Goal: Task Accomplishment & Management: Use online tool/utility

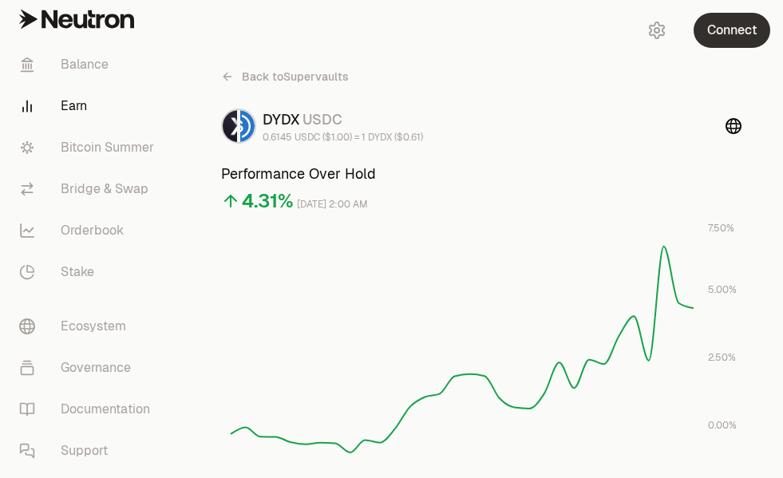
click at [741, 37] on button "Connect" at bounding box center [732, 30] width 77 height 35
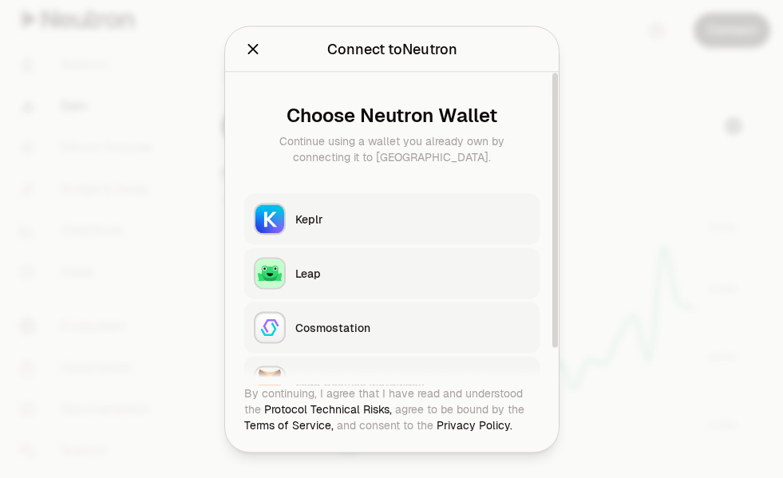
click at [298, 214] on div "Keplr" at bounding box center [412, 219] width 235 height 16
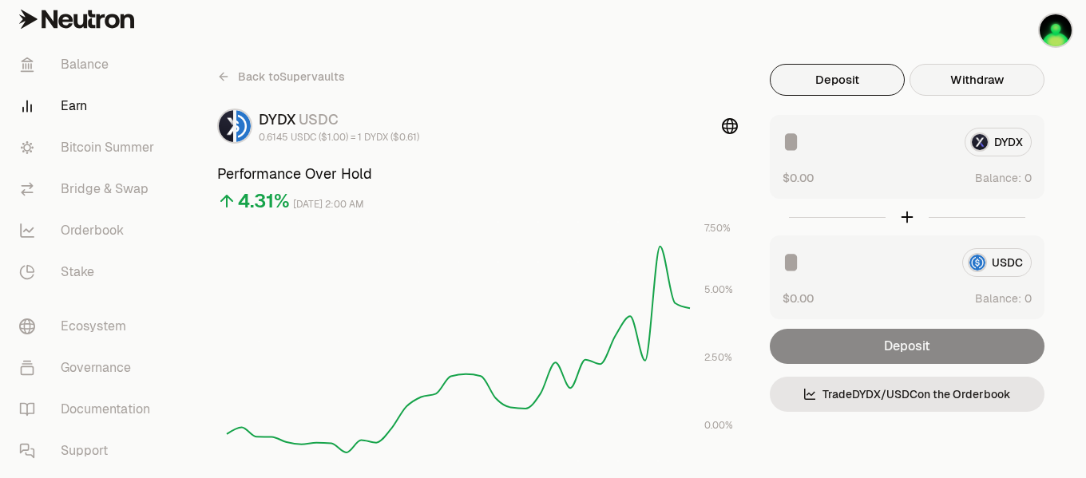
click at [782, 80] on button "Withdraw" at bounding box center [976, 80] width 135 height 32
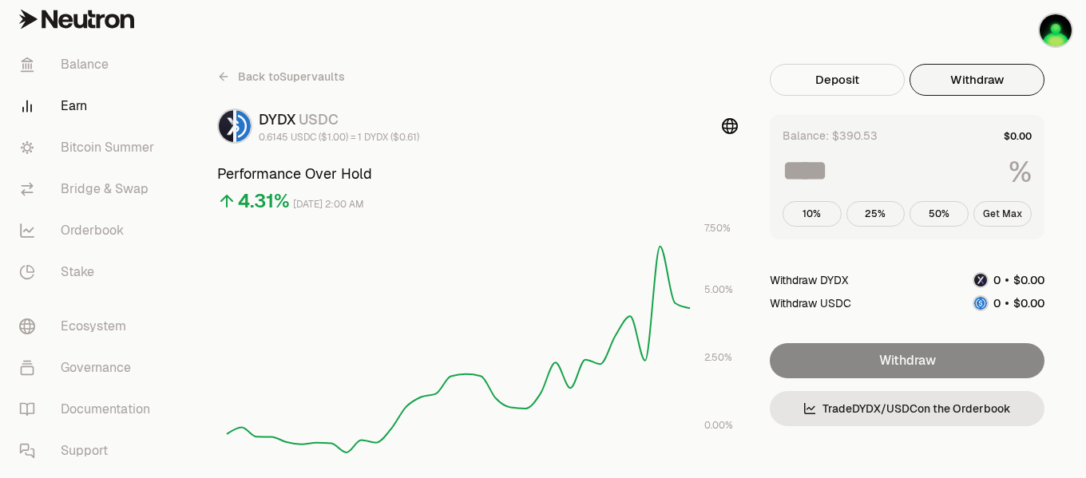
click at [782, 209] on button "Get Max" at bounding box center [1002, 214] width 59 height 26
type input "***"
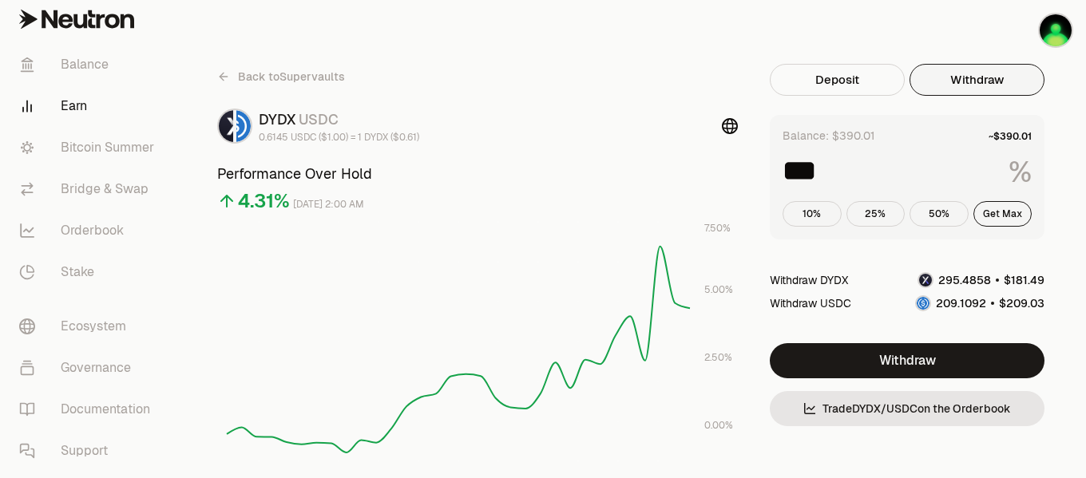
click at [223, 78] on icon at bounding box center [223, 76] width 13 height 13
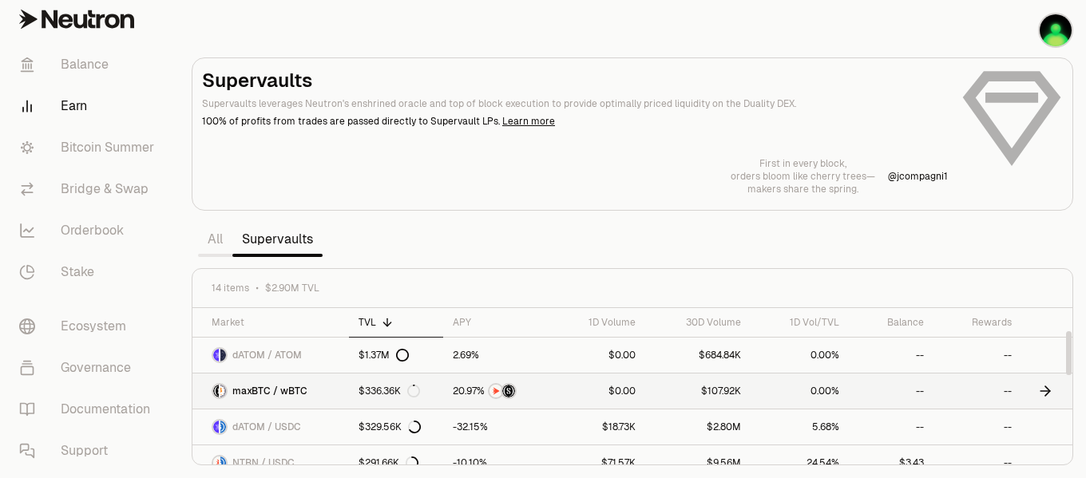
scroll to position [80, 0]
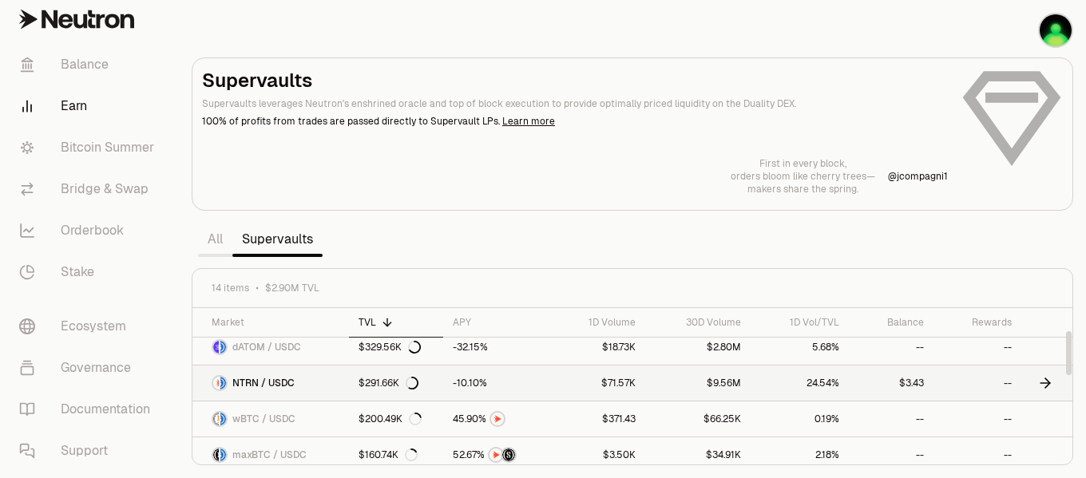
click at [782, 386] on icon at bounding box center [1047, 383] width 5 height 10
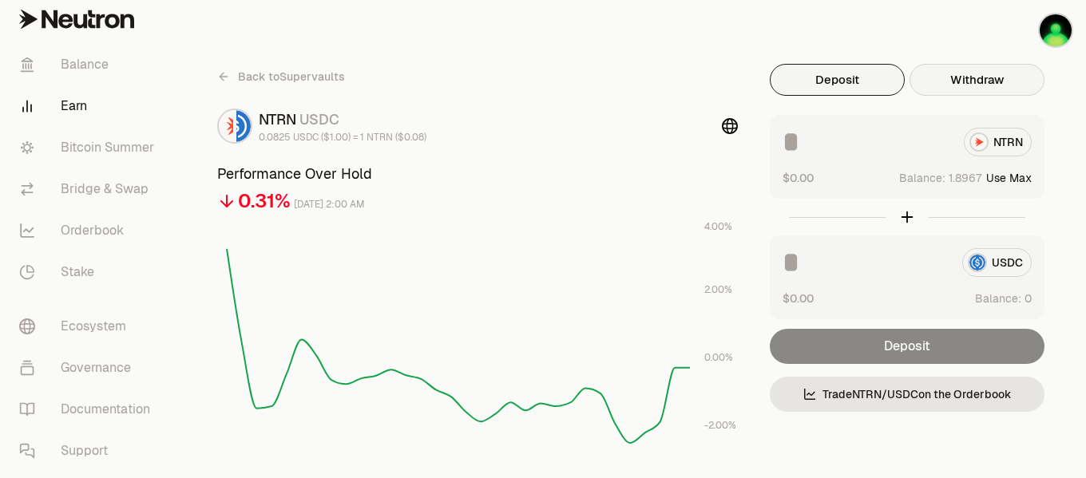
click at [782, 88] on button "Withdraw" at bounding box center [976, 80] width 135 height 32
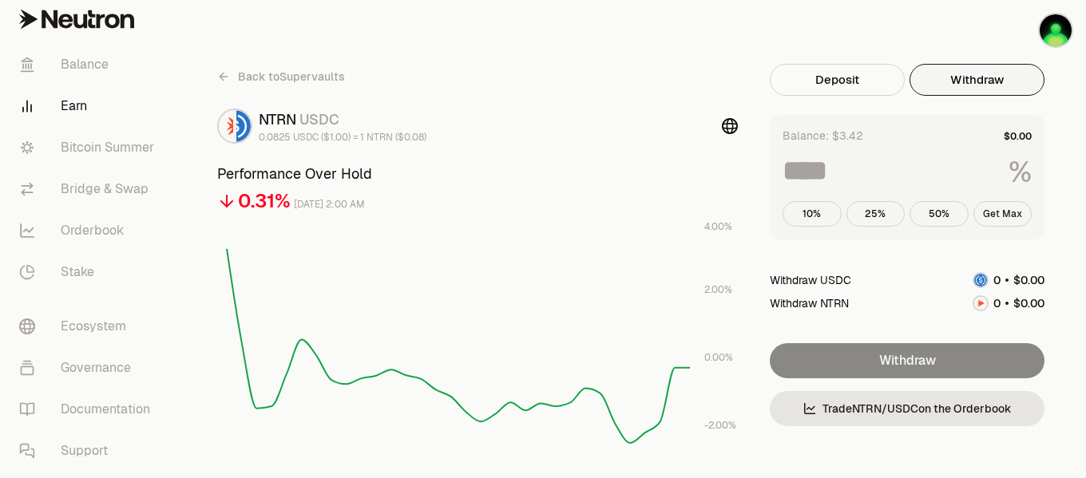
click at [782, 214] on button "Get Max" at bounding box center [1002, 214] width 59 height 26
type input "***"
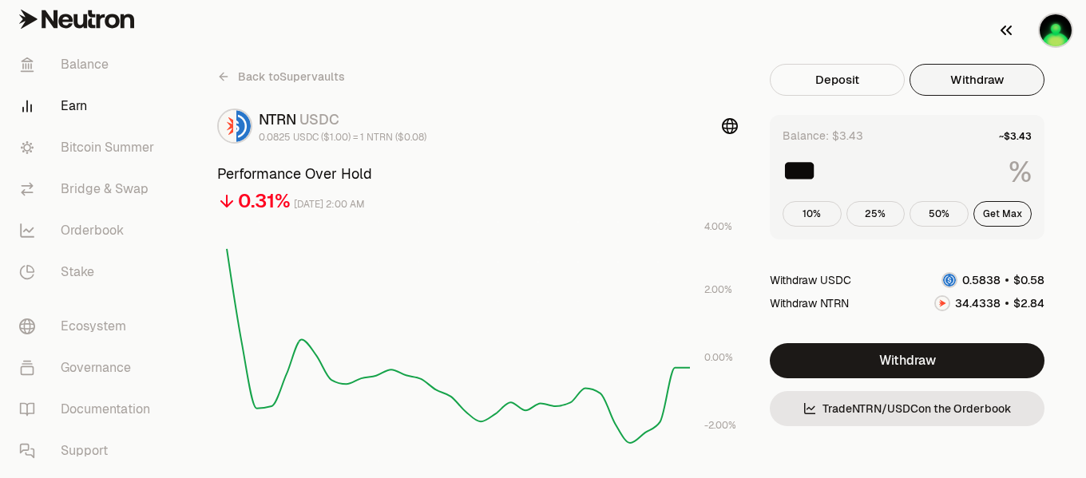
click at [782, 31] on img "button" at bounding box center [1055, 30] width 32 height 32
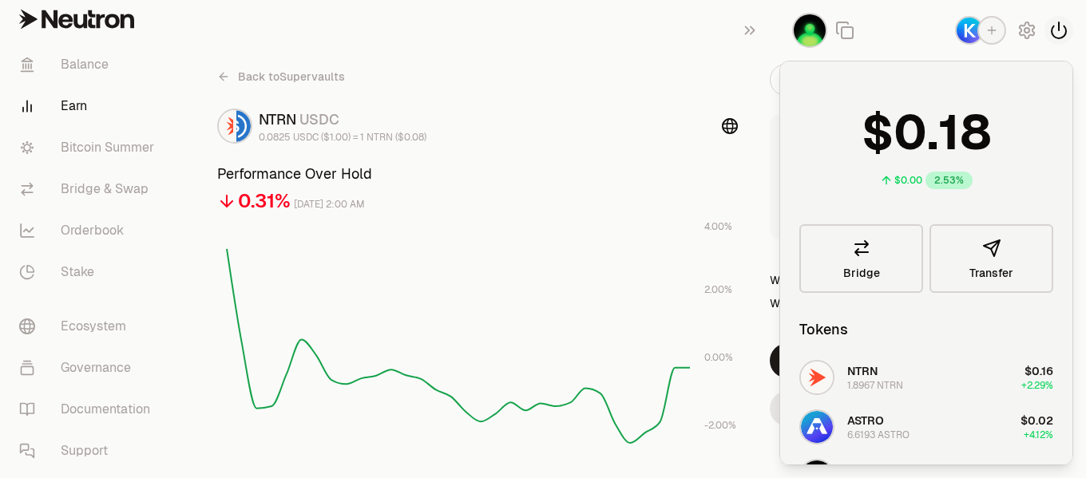
click at [782, 29] on icon "button" at bounding box center [1058, 30] width 19 height 19
